Goal: Task Accomplishment & Management: Complete application form

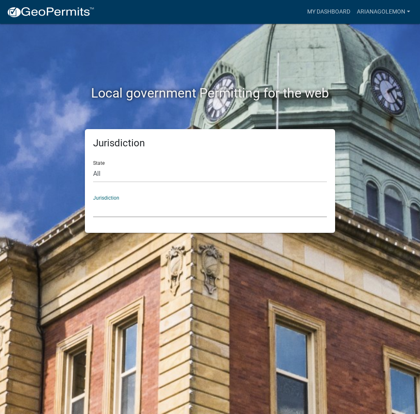
click at [123, 207] on select "[GEOGRAPHIC_DATA], [US_STATE] City of [GEOGRAPHIC_DATA], [US_STATE] [GEOGRAPHIC…" at bounding box center [210, 209] width 234 height 17
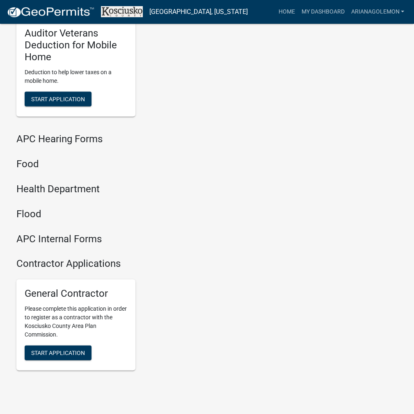
scroll to position [997, 0]
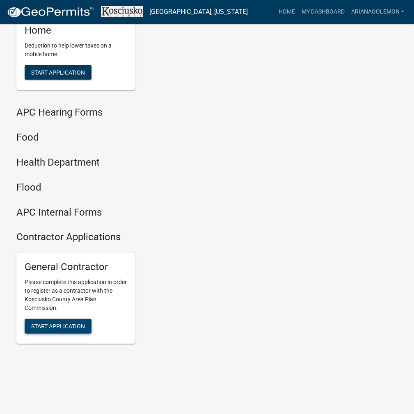
click at [77, 324] on span "Start Application" at bounding box center [58, 326] width 54 height 7
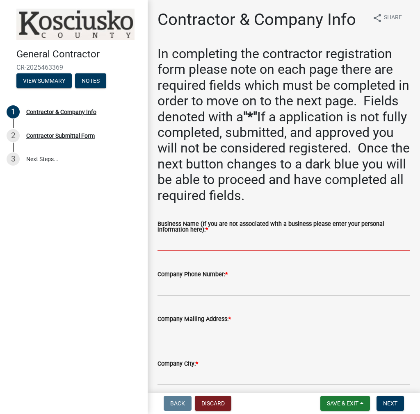
click at [178, 240] on input "Business Name (If you are not associated with a business please enter your pers…" at bounding box center [283, 243] width 253 height 17
paste input "ARIANAGOLEMON"
click at [184, 243] on input "ARIANAGOLEMON" at bounding box center [283, 243] width 253 height 17
click at [181, 242] on input "ARIANAGOLEMON" at bounding box center [283, 243] width 253 height 17
type input "[PERSON_NAME]"
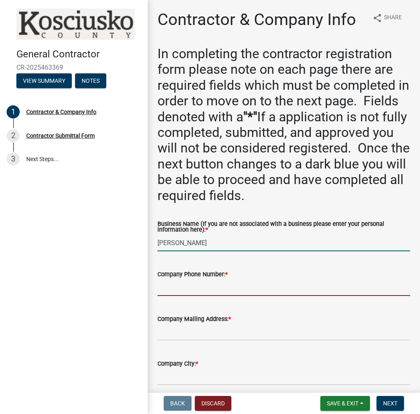
click at [172, 290] on input "Company Phone Number: *" at bounding box center [283, 287] width 253 height 17
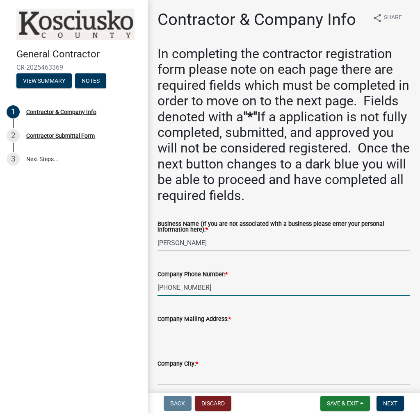
type input "[PHONE_NUMBER]"
click at [172, 331] on input "Company Mailing Address: *" at bounding box center [283, 332] width 253 height 17
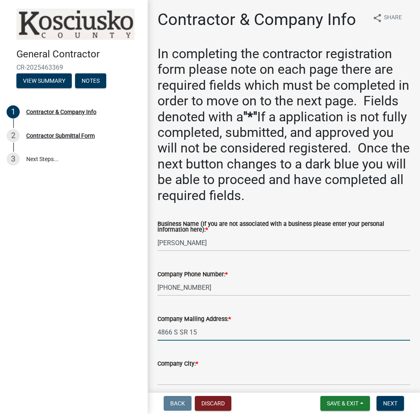
type input "4866 S SR 15"
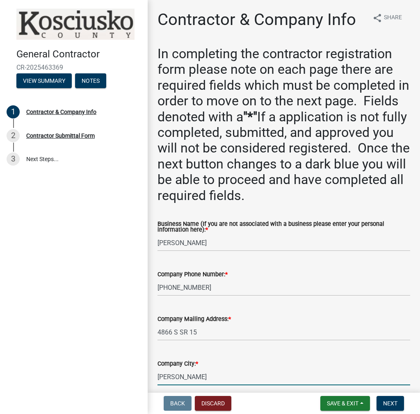
type input "[PERSON_NAME]"
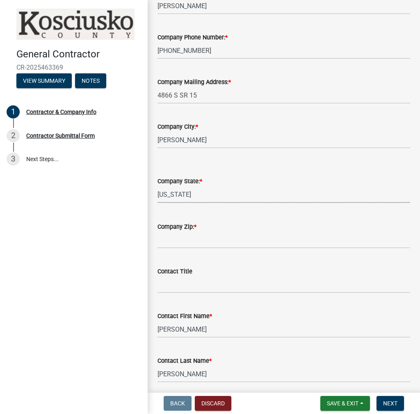
select select "IN"
type input "46510"
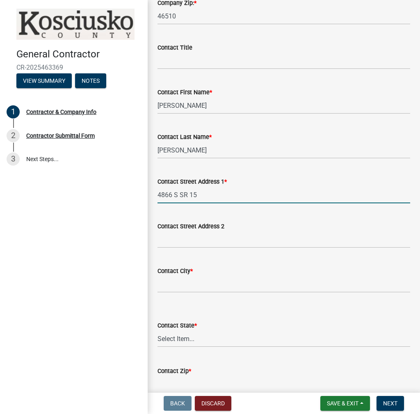
type input "4866 S SR 15"
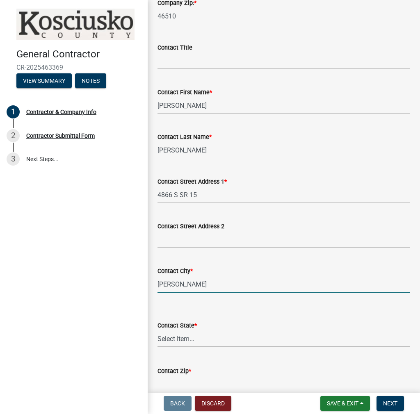
type input "[PERSON_NAME]"
select select "IN"
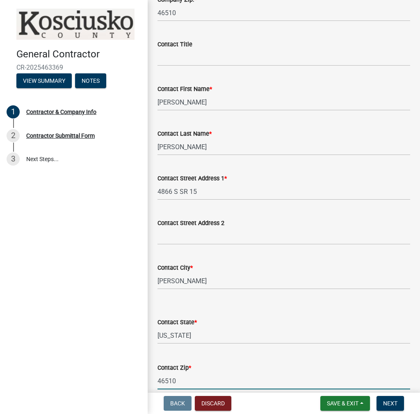
type input "46510"
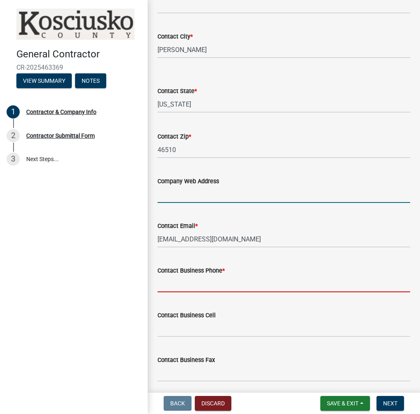
click at [172, 281] on input "Contact Business Phone *" at bounding box center [283, 284] width 253 height 17
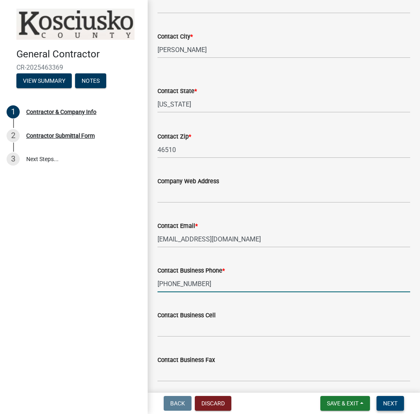
type input "[PHONE_NUMBER]"
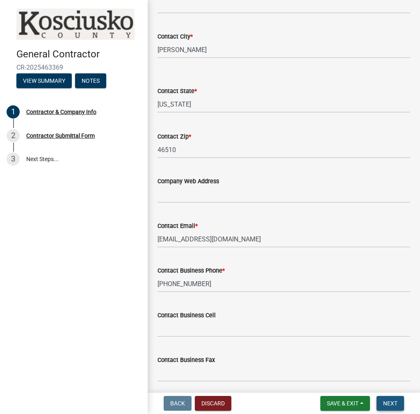
click at [387, 406] on span "Next" at bounding box center [390, 403] width 14 height 7
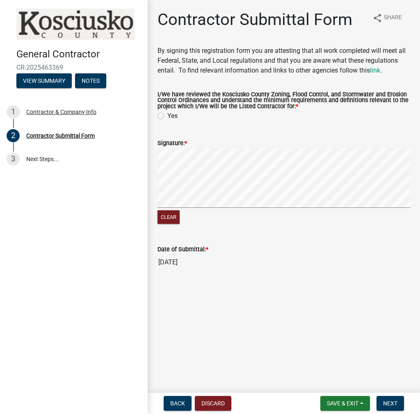
click at [167, 114] on label "Yes" at bounding box center [172, 116] width 10 height 10
click at [167, 114] on input "Yes" at bounding box center [169, 113] width 5 height 5
radio input "true"
click at [383, 398] on button "Next" at bounding box center [389, 403] width 27 height 15
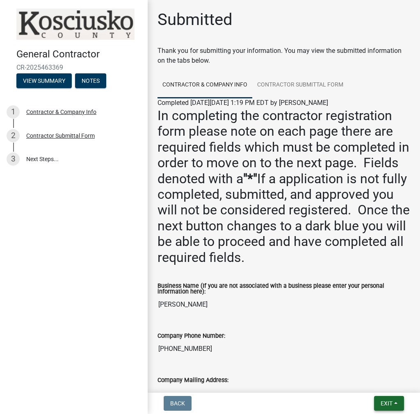
click at [385, 403] on span "Exit" at bounding box center [387, 403] width 12 height 7
click at [375, 381] on button "Save & Exit" at bounding box center [372, 382] width 66 height 20
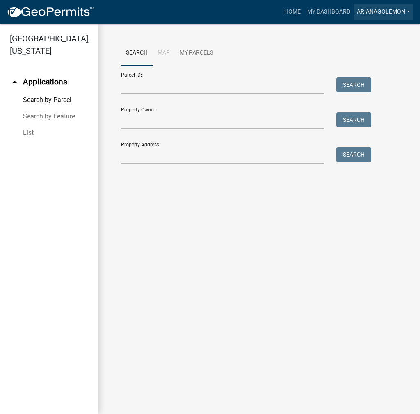
click at [378, 16] on link "ARIANAGOLEMON" at bounding box center [384, 12] width 60 height 16
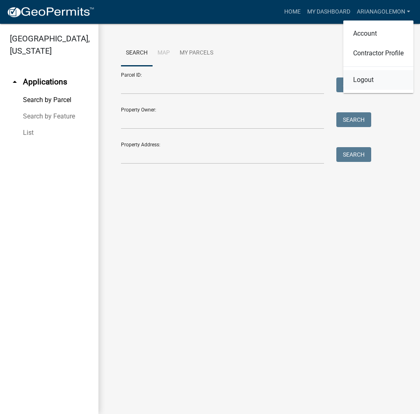
click at [361, 82] on link "Logout" at bounding box center [378, 80] width 70 height 20
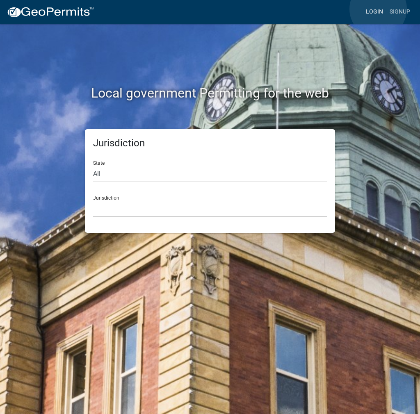
click at [378, 9] on link "Login" at bounding box center [375, 12] width 24 height 16
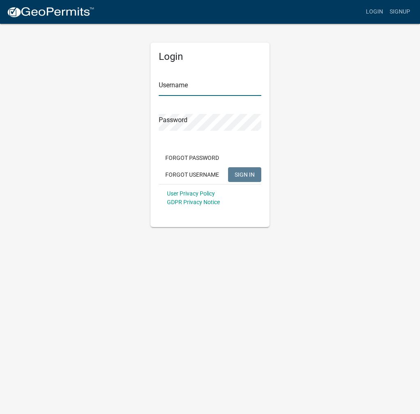
click at [172, 90] on input "Username" at bounding box center [210, 87] width 103 height 17
type input "kosplanning"
click at [228, 167] on button "SIGN IN" at bounding box center [244, 174] width 33 height 15
